Goal: Find specific page/section: Find specific page/section

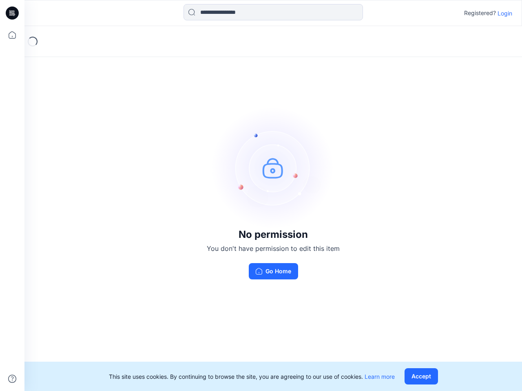
click at [261, 196] on img at bounding box center [273, 168] width 122 height 122
click at [13, 13] on icon at bounding box center [13, 13] width 3 height 0
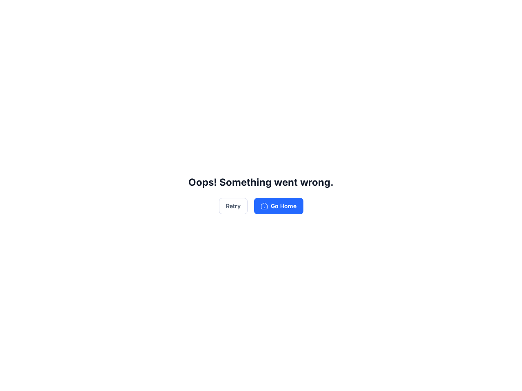
click at [12, 35] on div "Oops! Something went wrong. Retry Go Home" at bounding box center [261, 195] width 522 height 391
click at [12, 379] on div "Oops! Something went wrong. Retry Go Home" at bounding box center [261, 195] width 522 height 391
click at [273, 12] on div "Oops! Something went wrong. Retry Go Home" at bounding box center [261, 195] width 522 height 391
click at [505, 13] on div "Oops! Something went wrong. Retry Go Home" at bounding box center [261, 195] width 522 height 391
click at [423, 377] on div "Oops! Something went wrong. Retry Go Home" at bounding box center [261, 195] width 522 height 391
